Goal: Information Seeking & Learning: Learn about a topic

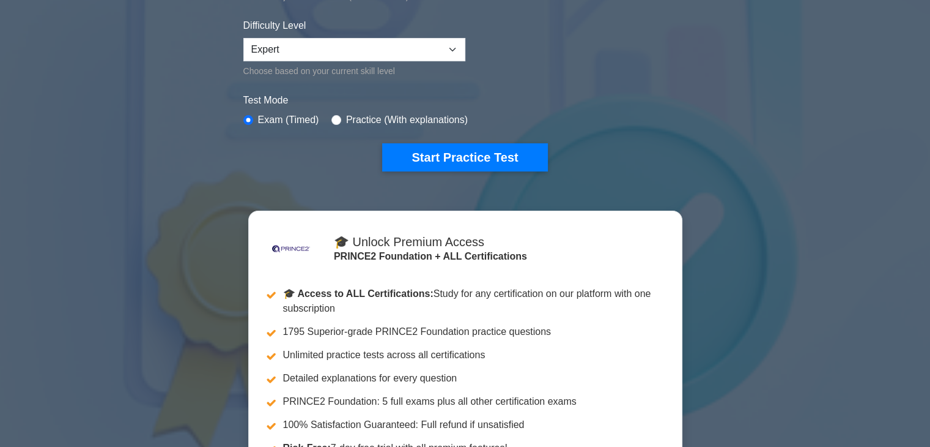
scroll to position [306, 0]
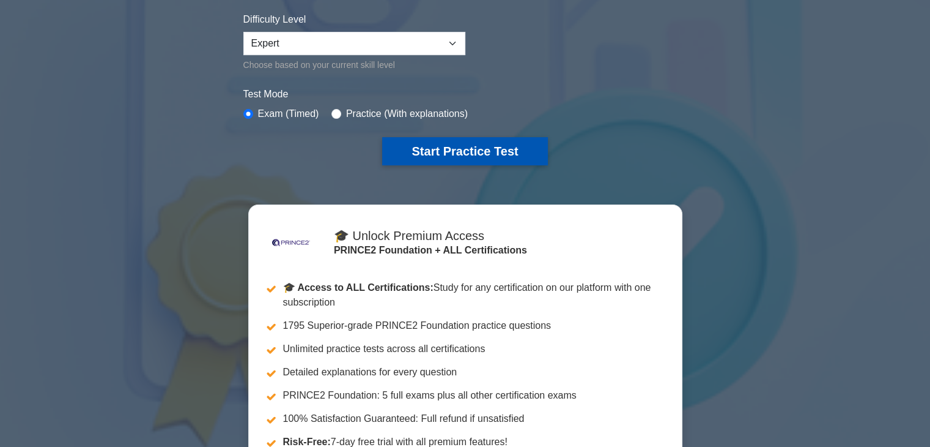
click at [506, 150] on button "Start Practice Test" at bounding box center [464, 151] width 165 height 28
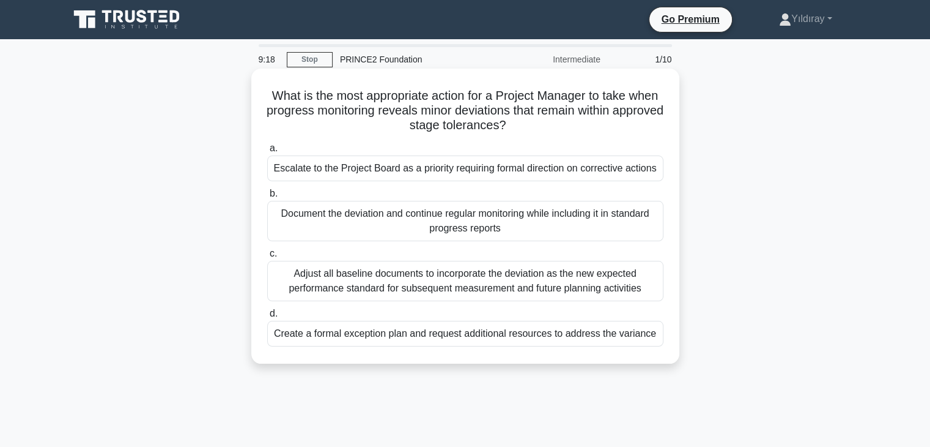
click at [612, 338] on div "Create a formal exception plan and request additional resources to address the …" at bounding box center [465, 334] width 396 height 26
click at [267, 318] on input "d. Create a formal exception plan and request additional resources to address t…" at bounding box center [267, 314] width 0 height 8
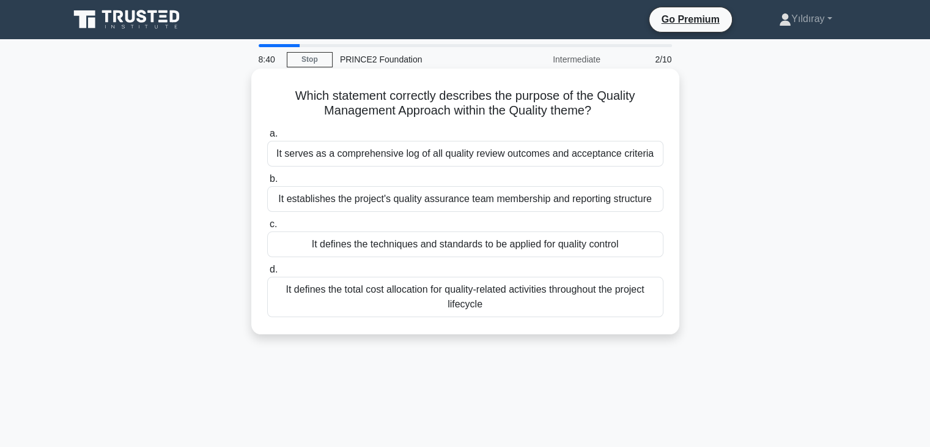
click at [563, 159] on div "It serves as a comprehensive log of all quality review outcomes and acceptance …" at bounding box center [465, 154] width 396 height 26
click at [267, 138] on input "a. It serves as a comprehensive log of all quality review outcomes and acceptan…" at bounding box center [267, 134] width 0 height 8
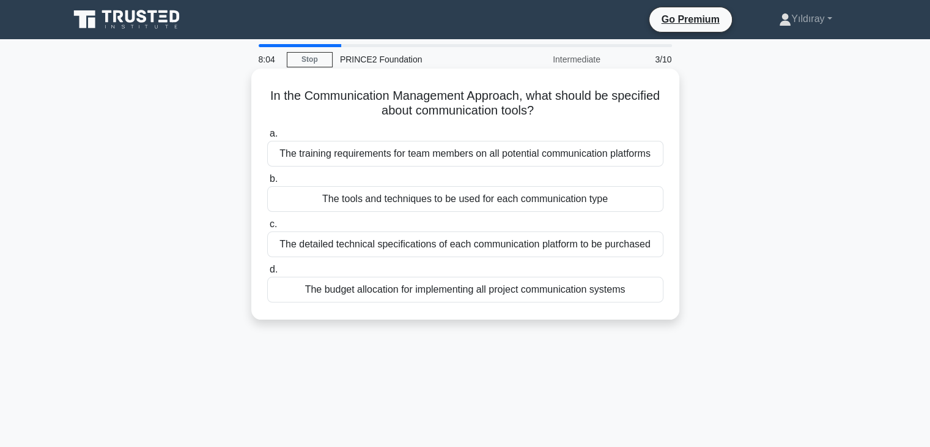
click at [543, 204] on div "The tools and techniques to be used for each communication type" at bounding box center [465, 199] width 396 height 26
click at [267, 183] on input "b. The tools and techniques to be used for each communication type" at bounding box center [267, 179] width 0 height 8
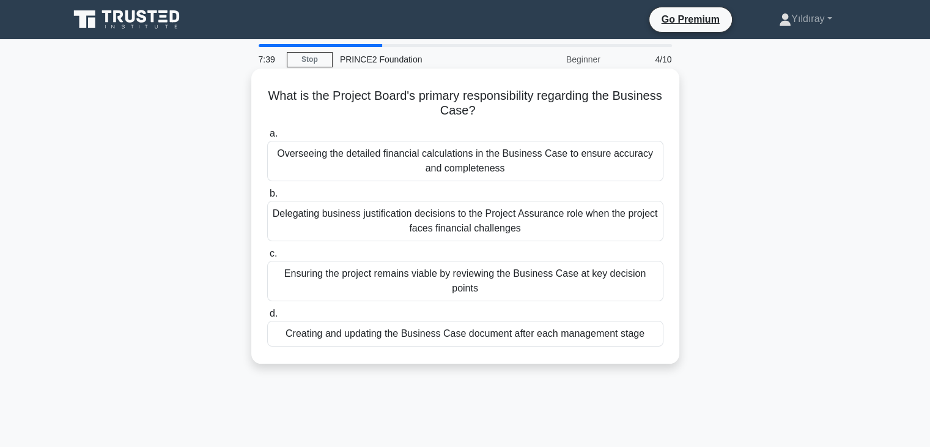
click at [423, 276] on div "Ensuring the project remains viable by reviewing the Business Case at key decis…" at bounding box center [465, 281] width 396 height 40
click at [267, 258] on input "c. Ensuring the project remains viable by reviewing the Business Case at key de…" at bounding box center [267, 254] width 0 height 8
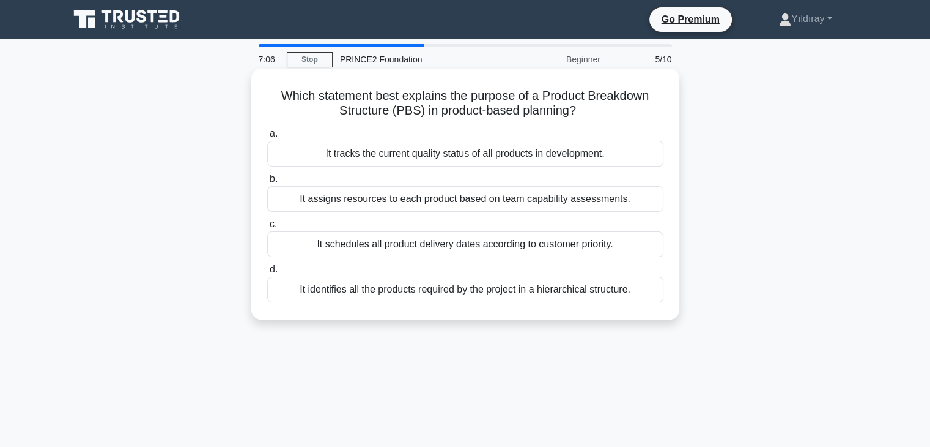
click at [525, 157] on div "It tracks the current quality status of all products in development." at bounding box center [465, 154] width 396 height 26
click at [267, 138] on input "a. It tracks the current quality status of all products in development." at bounding box center [267, 134] width 0 height 8
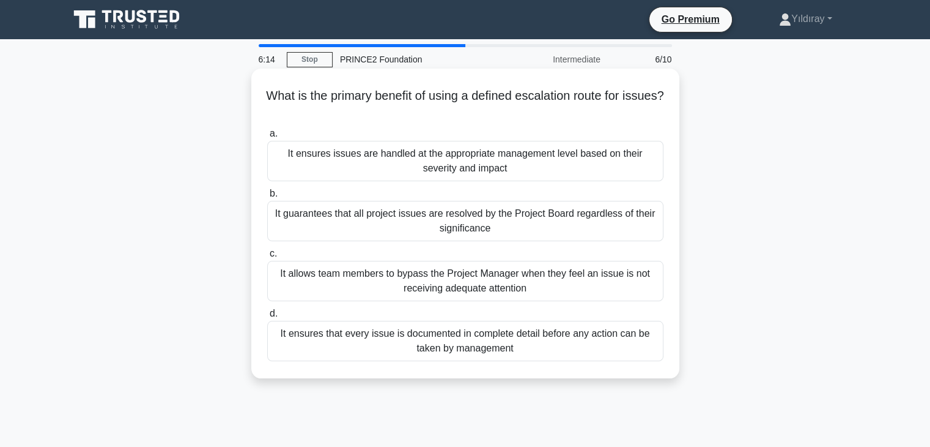
click at [519, 169] on div "It ensures issues are handled at the appropriate management level based on thei…" at bounding box center [465, 161] width 396 height 40
click at [267, 138] on input "a. It ensures issues are handled at the appropriate management level based on t…" at bounding box center [267, 134] width 0 height 8
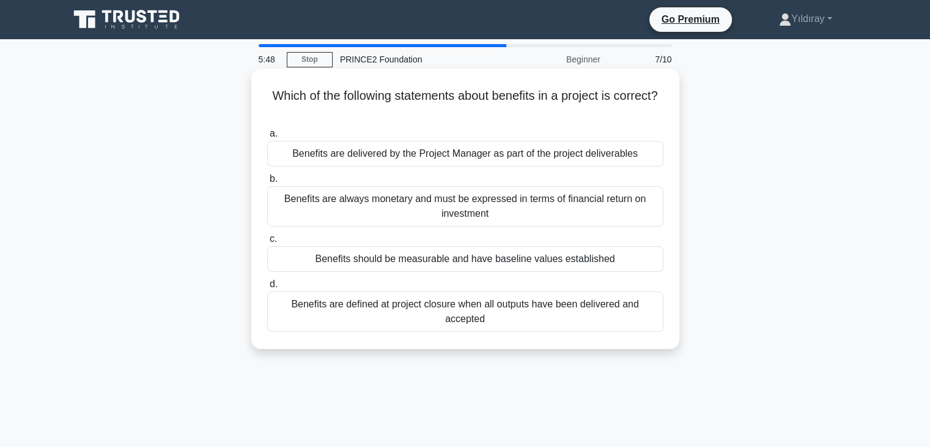
click at [576, 262] on div "Benefits should be measurable and have baseline values established" at bounding box center [465, 259] width 396 height 26
click at [267, 243] on input "c. Benefits should be measurable and have baseline values established" at bounding box center [267, 239] width 0 height 8
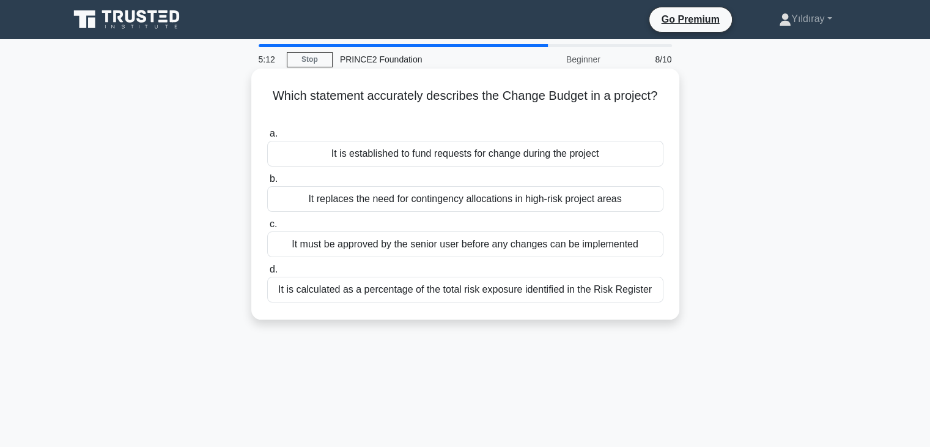
click at [503, 155] on div "It is established to fund requests for change during the project" at bounding box center [465, 154] width 396 height 26
click at [267, 138] on input "a. It is established to fund requests for change during the project" at bounding box center [267, 134] width 0 height 8
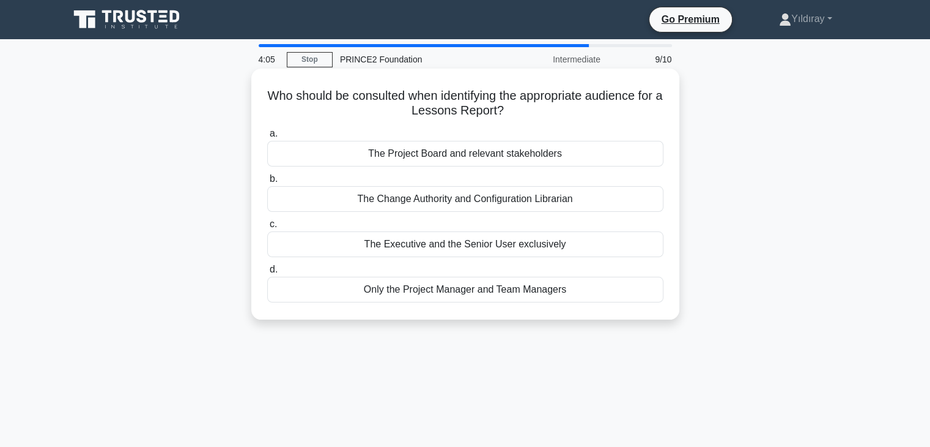
click at [492, 292] on div "Only the Project Manager and Team Managers" at bounding box center [465, 290] width 396 height 26
click at [267, 273] on input "d. Only the Project Manager and Team Managers" at bounding box center [267, 270] width 0 height 8
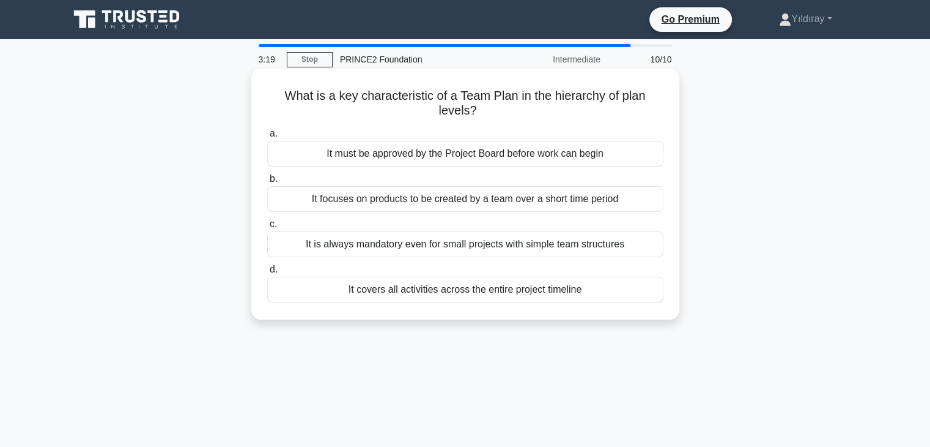
click at [466, 246] on div "It is always mandatory even for small projects with simple team structures" at bounding box center [465, 244] width 396 height 26
click at [267, 228] on input "c. It is always mandatory even for small projects with simple team structures" at bounding box center [267, 224] width 0 height 8
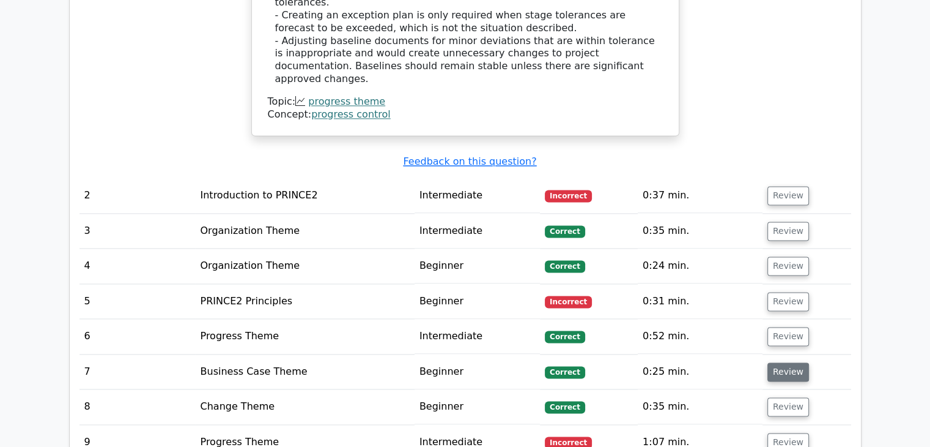
scroll to position [1652, 0]
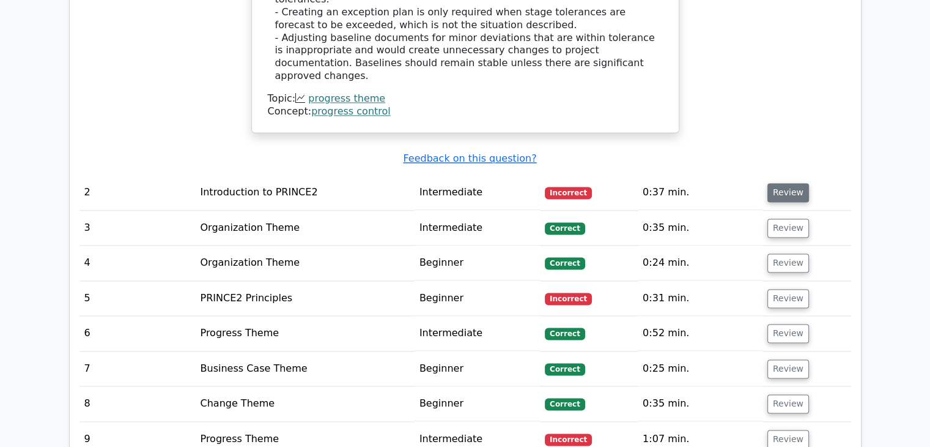
click at [792, 183] on button "Review" at bounding box center [789, 192] width 42 height 19
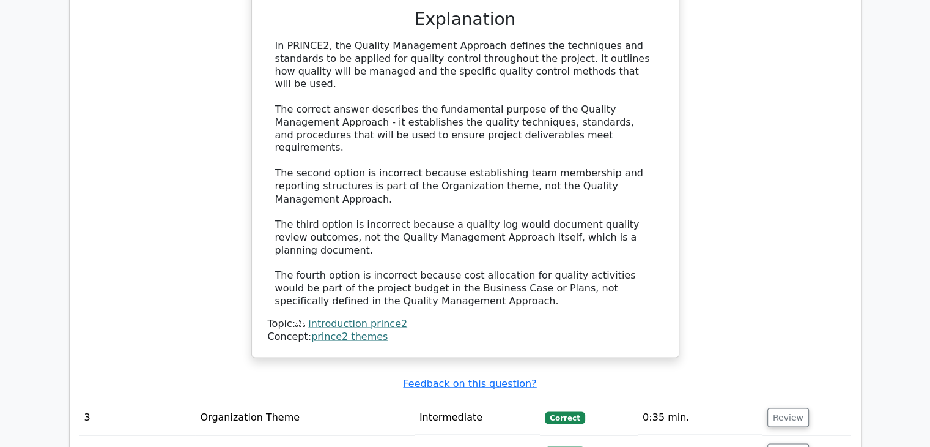
scroll to position [2141, 0]
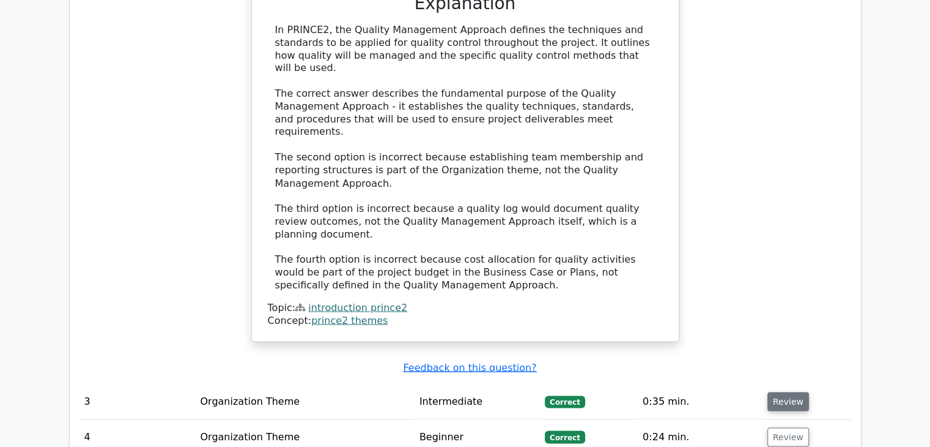
click at [790, 392] on button "Review" at bounding box center [789, 401] width 42 height 19
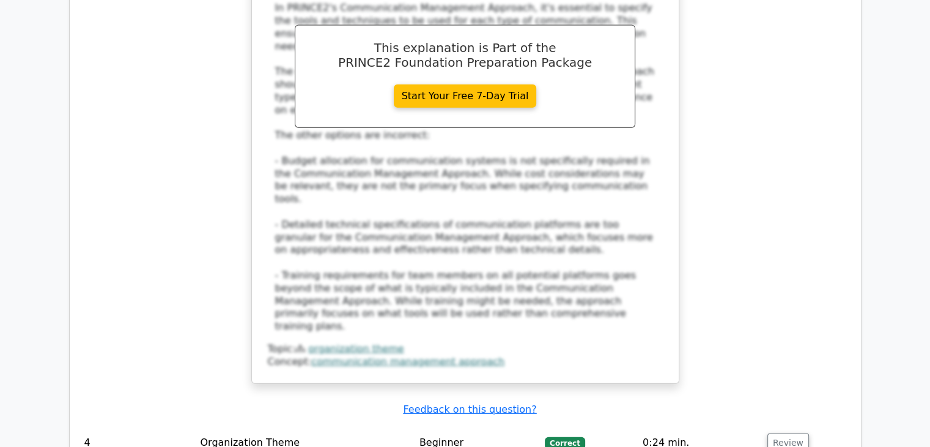
scroll to position [2875, 0]
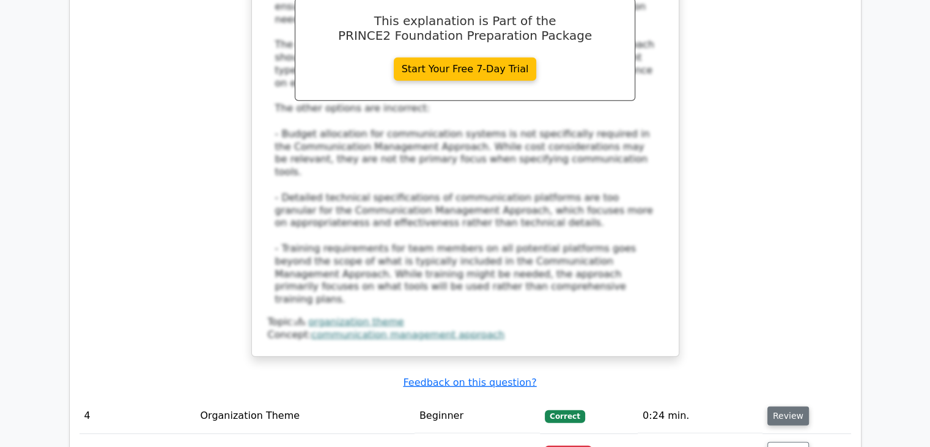
click at [788, 406] on button "Review" at bounding box center [789, 415] width 42 height 19
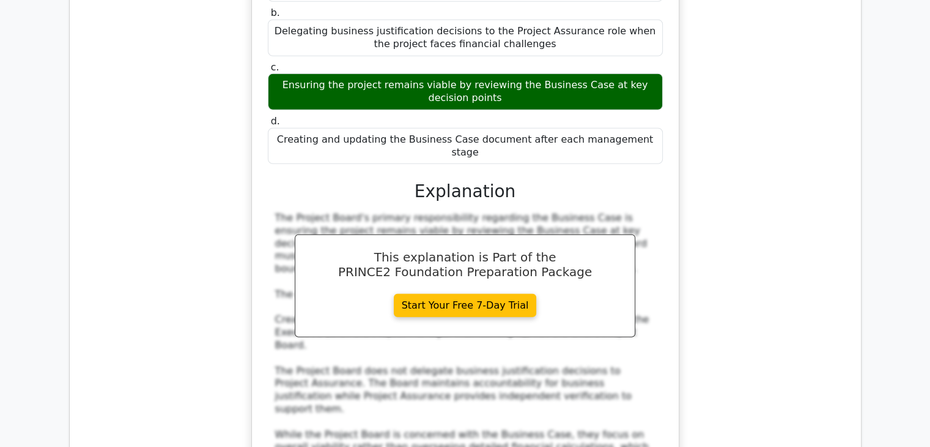
scroll to position [3426, 0]
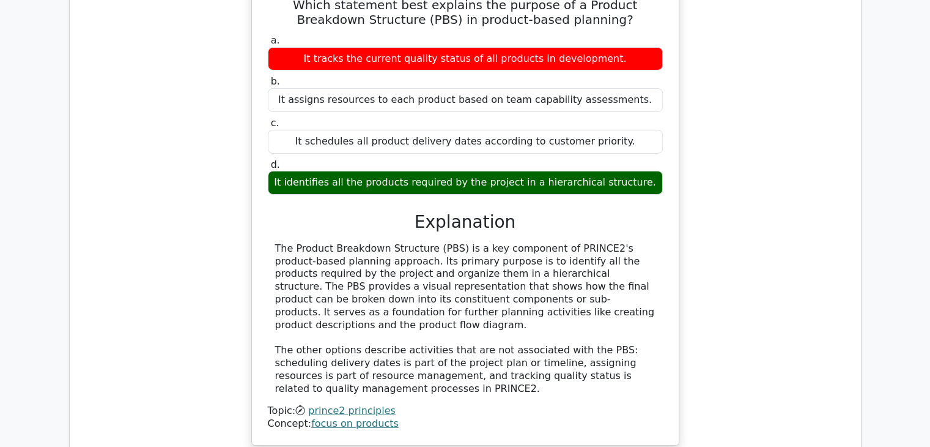
scroll to position [4038, 0]
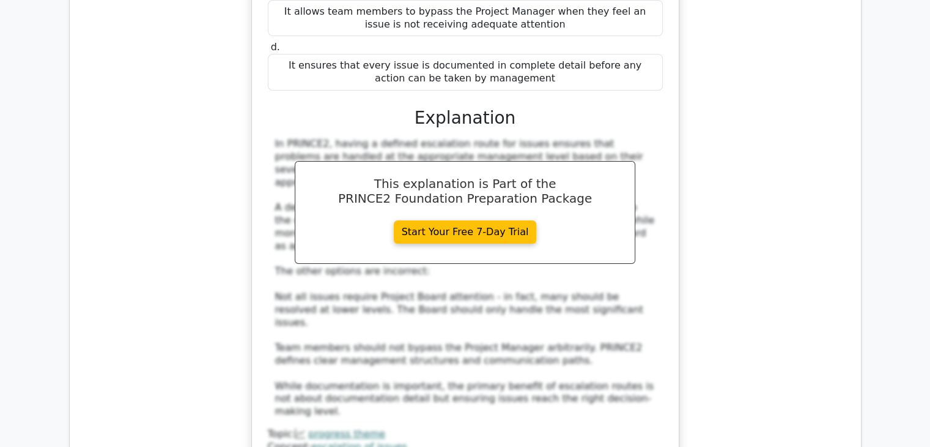
scroll to position [4772, 0]
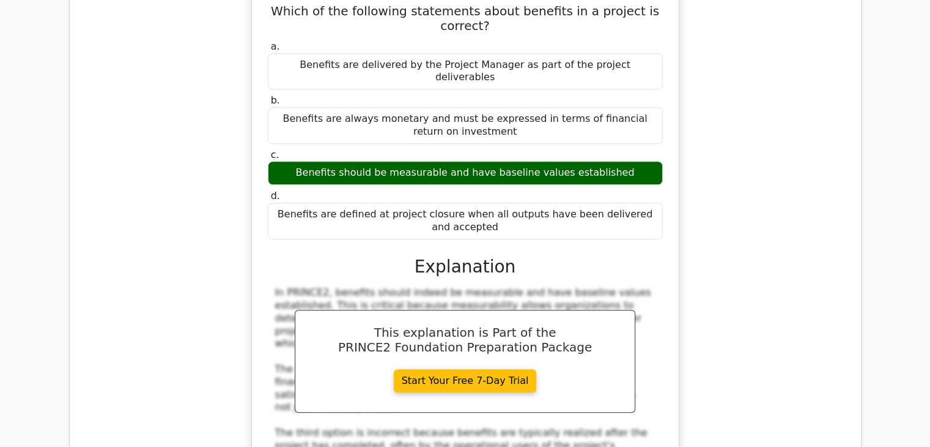
scroll to position [5322, 0]
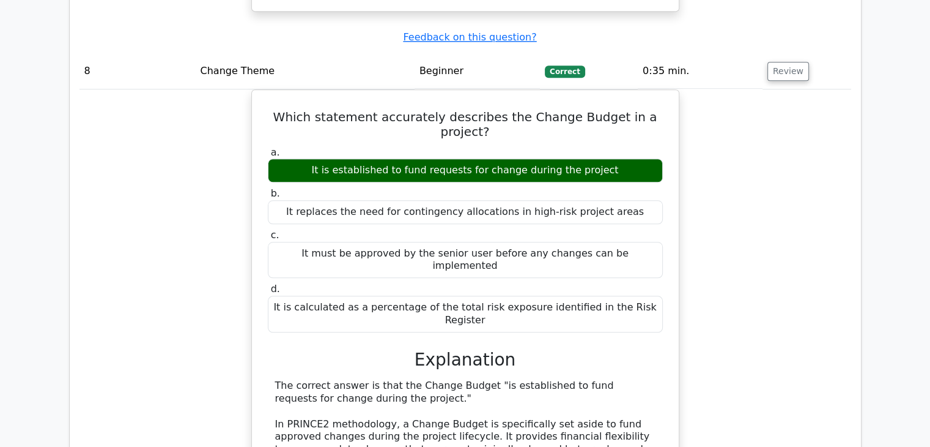
scroll to position [5934, 0]
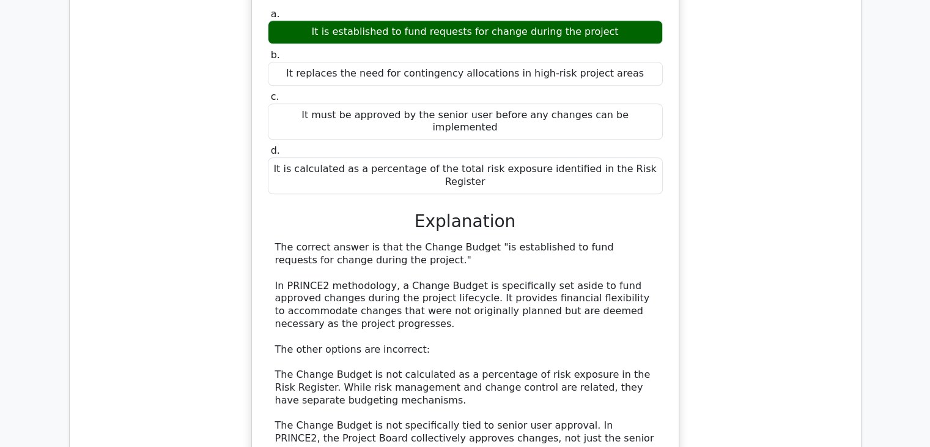
scroll to position [6056, 0]
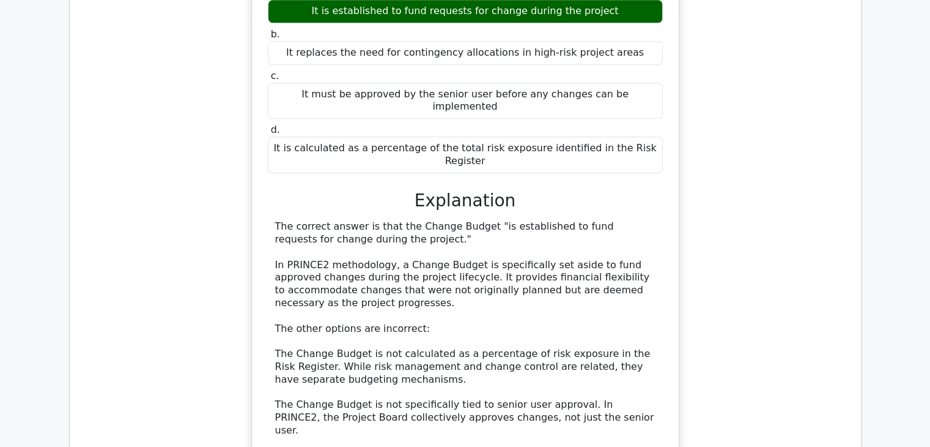
drag, startPoint x: 277, startPoint y: 218, endPoint x: 538, endPoint y: 232, distance: 261.6
copy h5 "Who should be consulted when identifying the appropriate audience for a Lessons…"
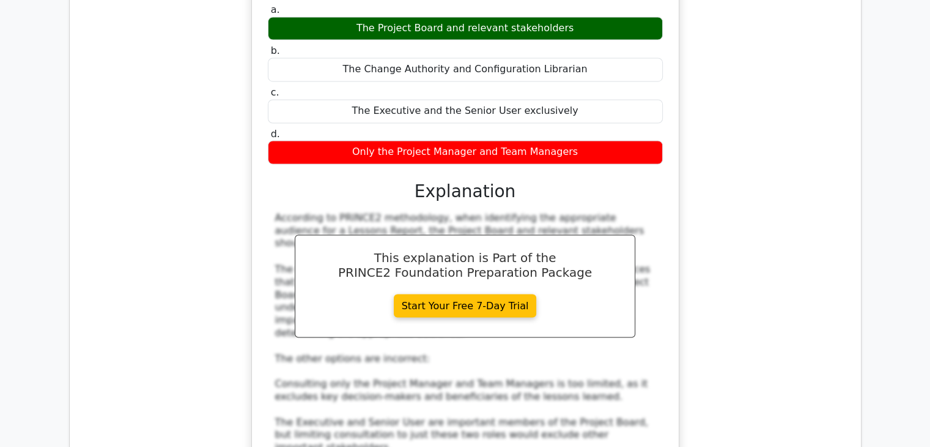
scroll to position [6729, 0]
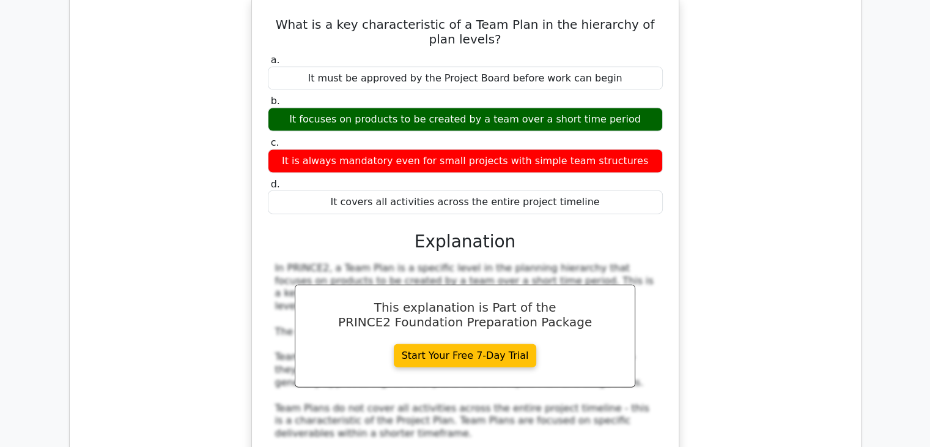
scroll to position [7525, 0]
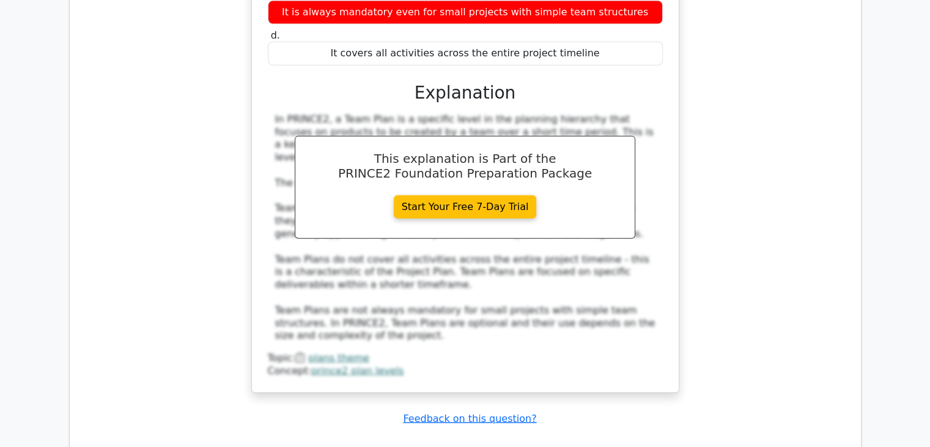
drag, startPoint x: 910, startPoint y: 1, endPoint x: 607, endPoint y: 22, distance: 303.6
